Goal: Entertainment & Leisure: Consume media (video, audio)

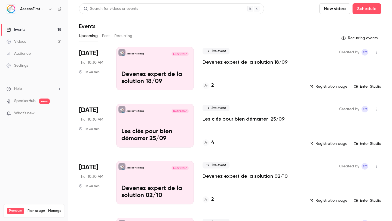
click at [38, 44] on link "Videos 21" at bounding box center [34, 42] width 68 height 12
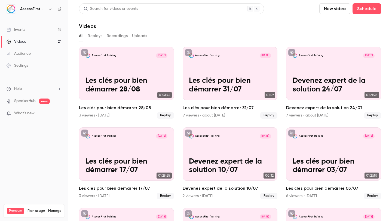
click at [41, 10] on h6 "AssessFirst Training" at bounding box center [33, 8] width 26 height 5
click at [98, 35] on button "Replays" at bounding box center [95, 36] width 15 height 9
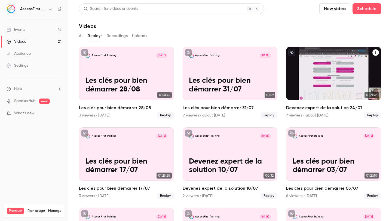
click at [323, 78] on p "Devenez expert de la solution 24/07" at bounding box center [334, 85] width 82 height 17
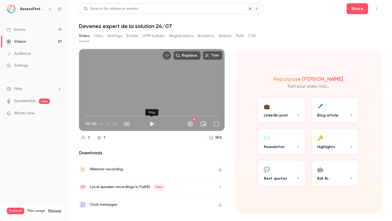
click at [153, 125] on button "Play" at bounding box center [152, 123] width 11 height 11
click at [184, 115] on span "00:00" at bounding box center [152, 115] width 133 height 9
click at [179, 115] on span "57:43" at bounding box center [152, 115] width 133 height 9
click at [152, 125] on button "Pause" at bounding box center [152, 123] width 11 height 11
click at [152, 125] on button "Play" at bounding box center [152, 123] width 11 height 11
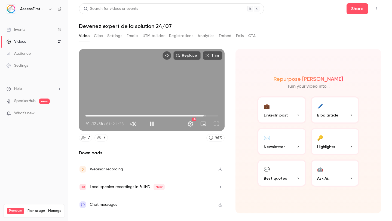
drag, startPoint x: 126, startPoint y: 69, endPoint x: 108, endPoint y: 49, distance: 26.6
click at [108, 49] on div "Replace Trim 01:12:36 01:12:36 / 01:21:28 HD" at bounding box center [152, 90] width 146 height 82
click at [108, 49] on div "Replace Trim" at bounding box center [152, 55] width 146 height 13
click at [150, 123] on button "Play" at bounding box center [152, 123] width 11 height 11
click at [151, 125] on button "Pause" at bounding box center [152, 123] width 11 height 11
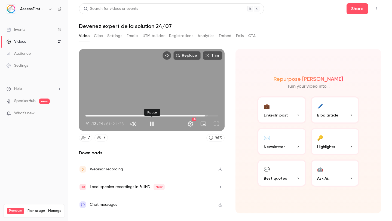
type input "******"
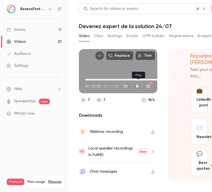
click at [138, 87] on button "Play" at bounding box center [137, 86] width 11 height 11
click at [138, 87] on button "Pause" at bounding box center [137, 86] width 11 height 11
type input "****"
